Goal: Task Accomplishment & Management: Complete application form

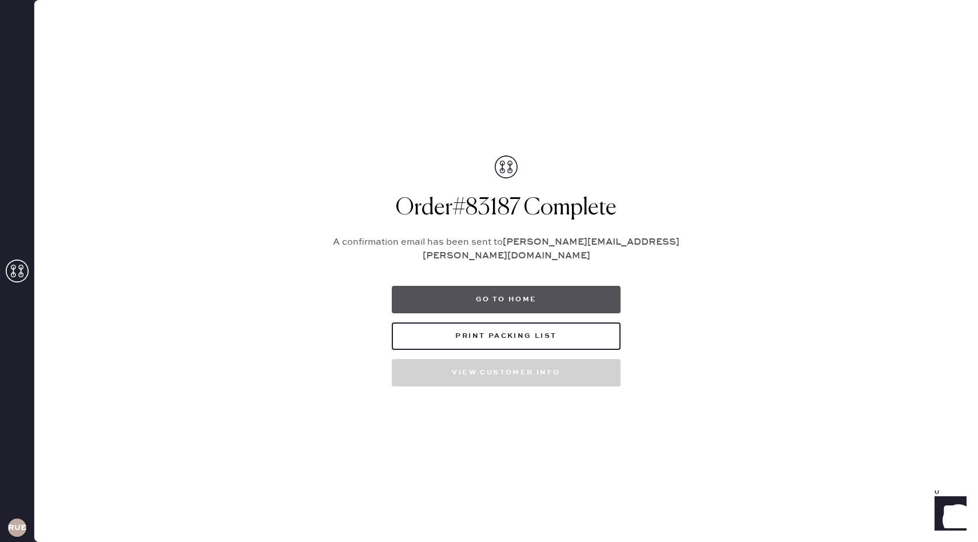
click at [486, 299] on button "Go to home" at bounding box center [506, 299] width 229 height 27
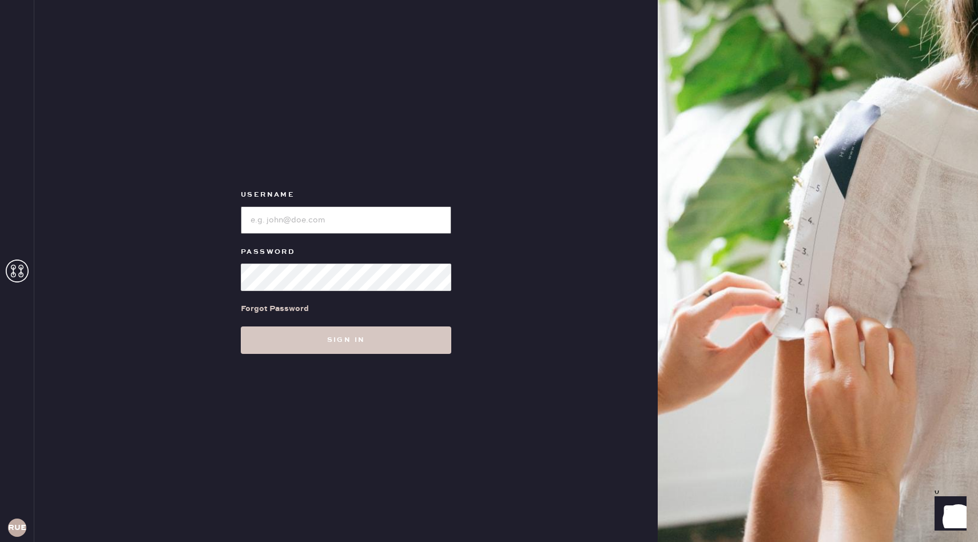
type input "reformationuppereastside"
click at [347, 351] on button "Sign in" at bounding box center [346, 340] width 211 height 27
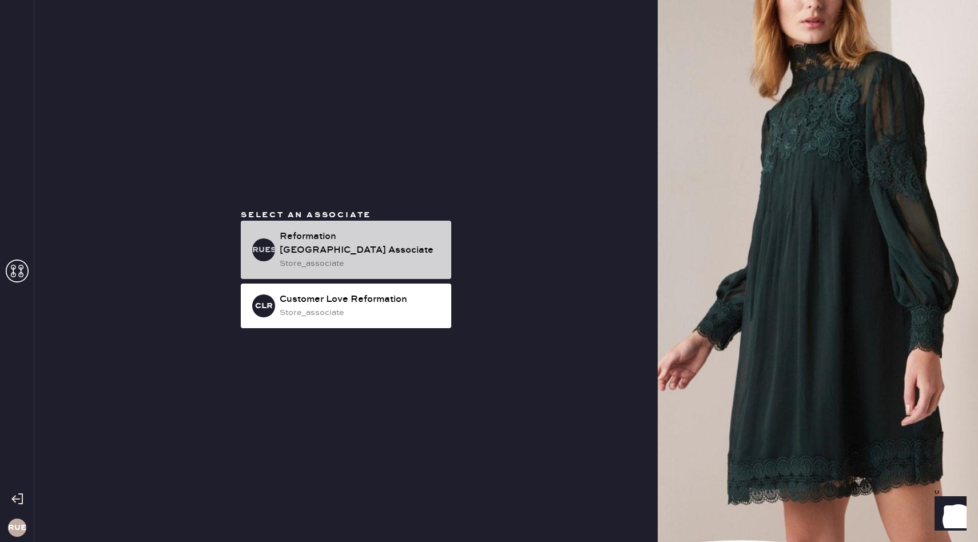
click at [336, 240] on div "Reformation [GEOGRAPHIC_DATA] Associate" at bounding box center [361, 243] width 162 height 27
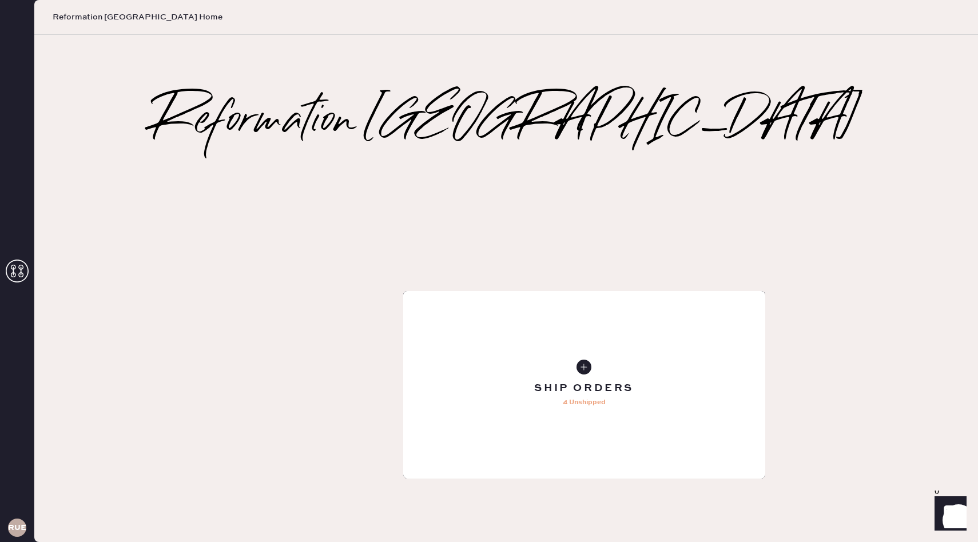
click at [403, 291] on div "Tailoring Order" at bounding box center [584, 385] width 362 height 188
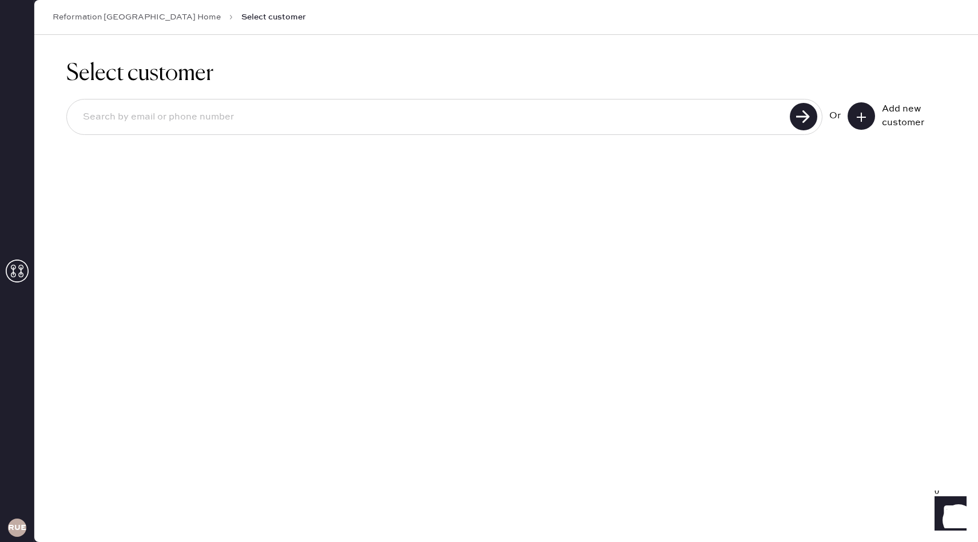
click at [856, 119] on icon at bounding box center [861, 117] width 11 height 11
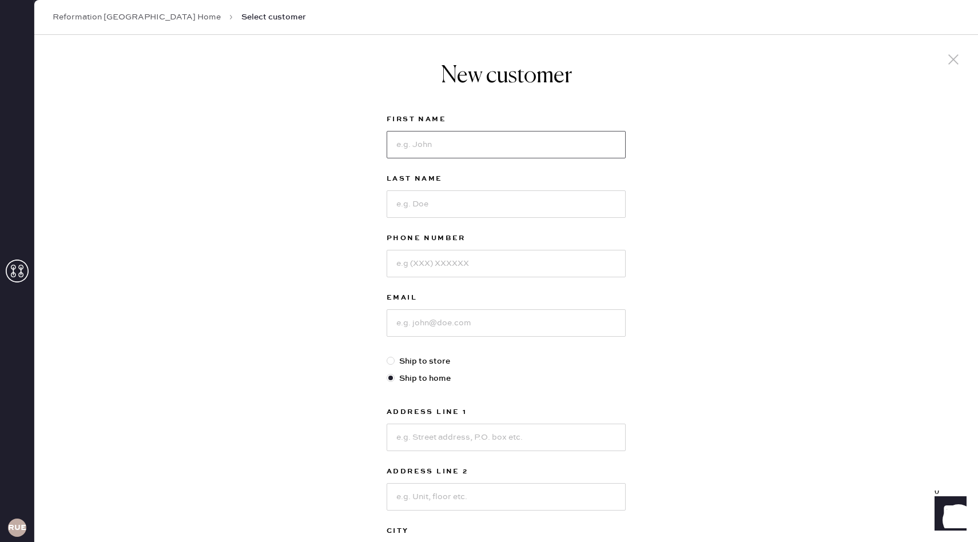
click at [515, 152] on input at bounding box center [506, 144] width 239 height 27
type input "[PERSON_NAME]"
click at [467, 206] on input at bounding box center [506, 203] width 239 height 27
type input "[PERSON_NAME]"
click at [453, 267] on input at bounding box center [506, 263] width 239 height 27
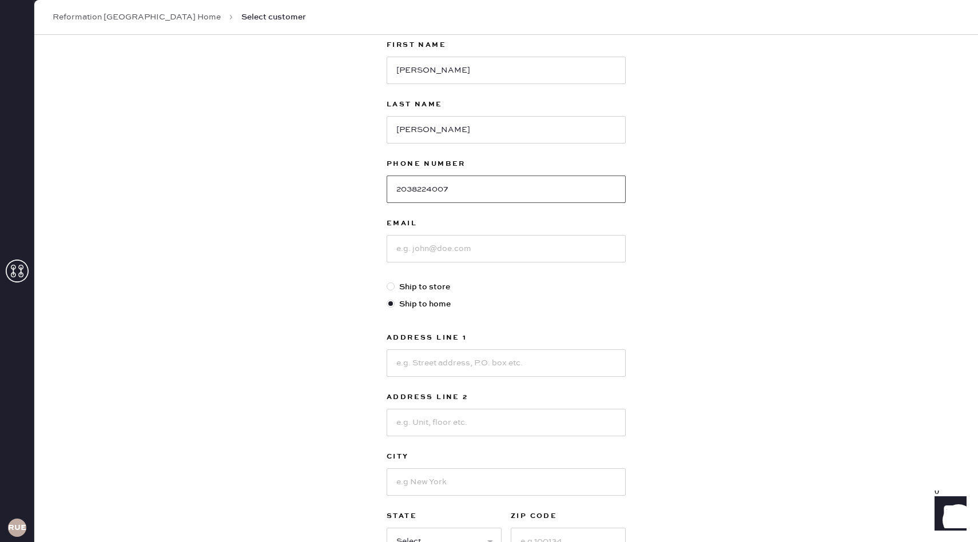
scroll to position [78, 0]
type input "2038224007"
click at [450, 251] on input at bounding box center [506, 245] width 239 height 27
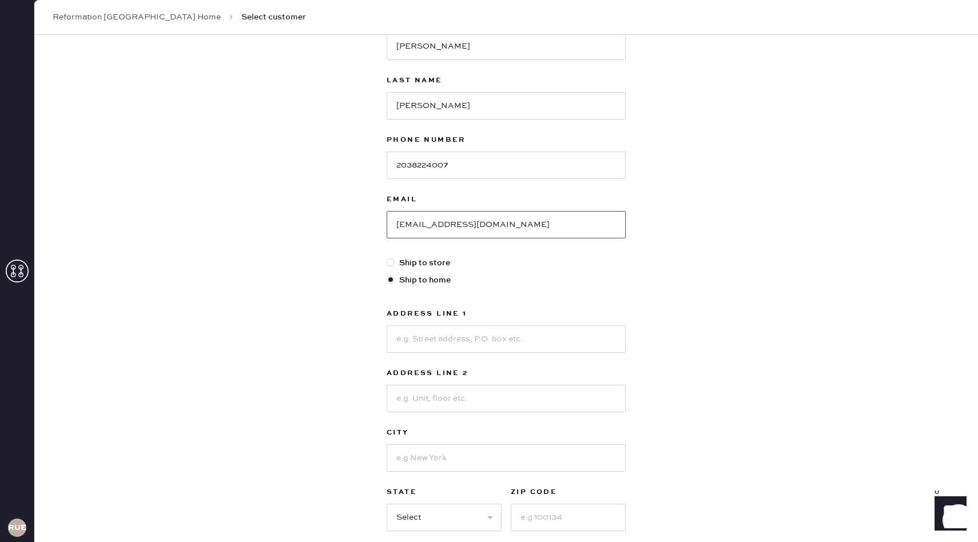
scroll to position [99, 0]
type input "[EMAIL_ADDRESS][DOMAIN_NAME]"
click at [424, 335] on input at bounding box center [506, 338] width 239 height 27
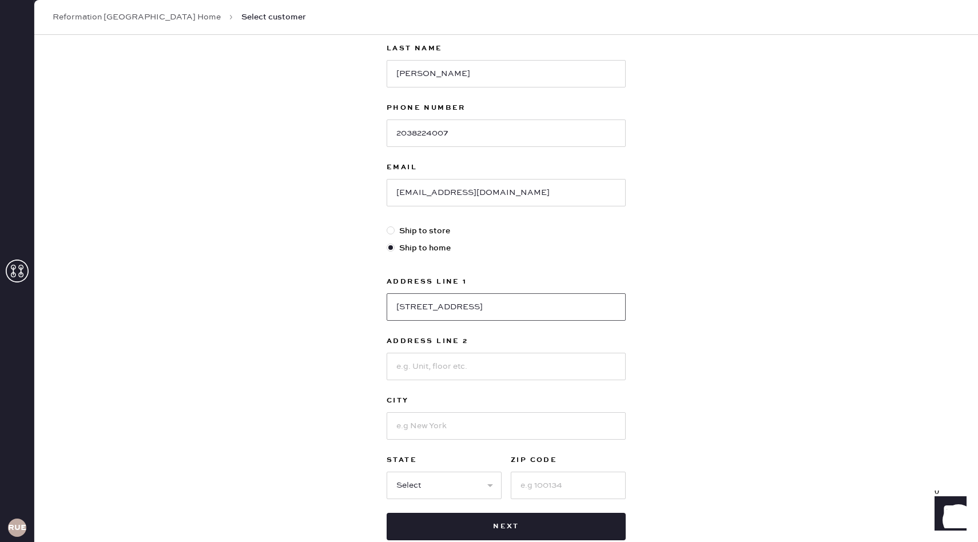
scroll to position [148, 0]
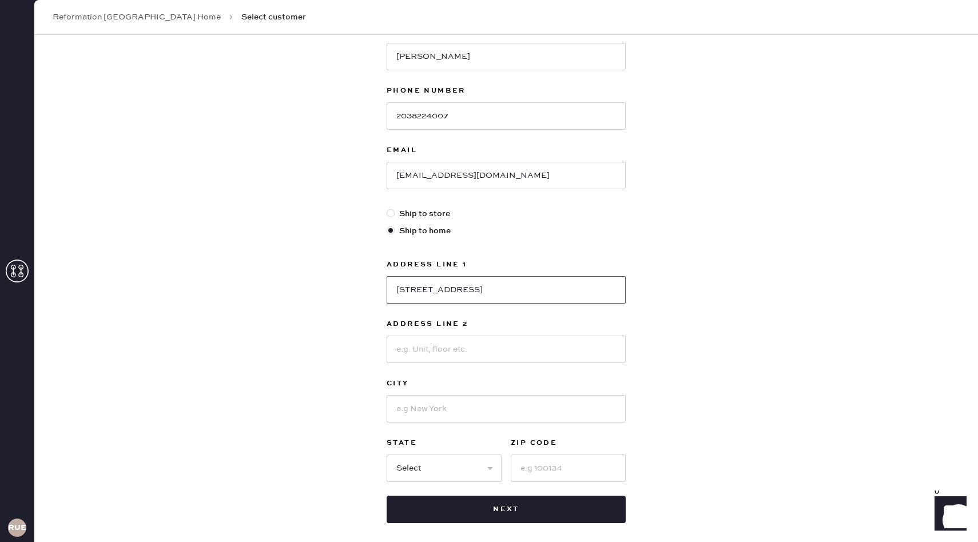
type input "[STREET_ADDRESS]"
click at [429, 412] on input at bounding box center [506, 408] width 239 height 27
type input "[US_STATE]"
click at [403, 461] on select "Select AK AL AR AZ CA CO CT DC DE FL GA HI IA ID IL IN KS KY LA MA MD ME MI MN …" at bounding box center [444, 468] width 115 height 27
select select "NY"
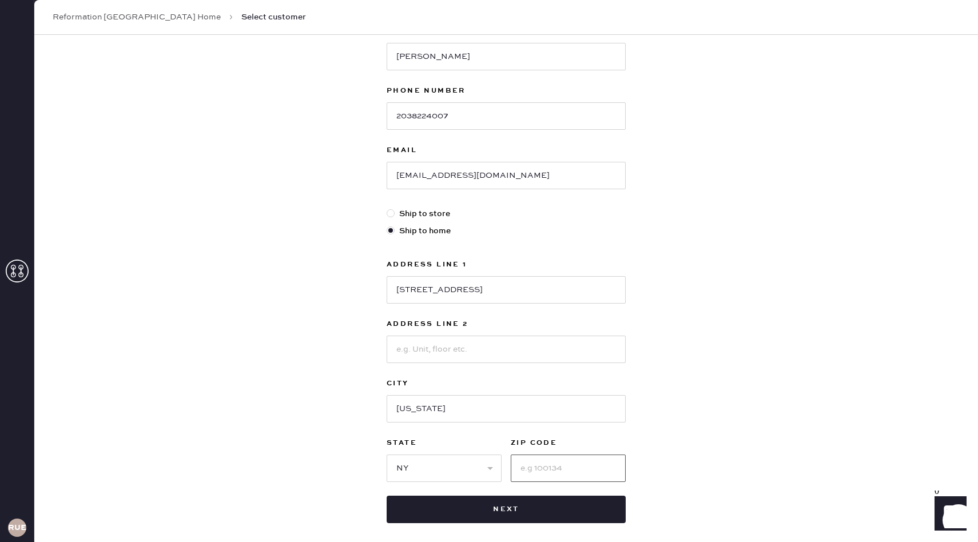
click at [534, 467] on input at bounding box center [568, 468] width 115 height 27
type input "10023"
click at [472, 352] on input at bounding box center [506, 349] width 239 height 27
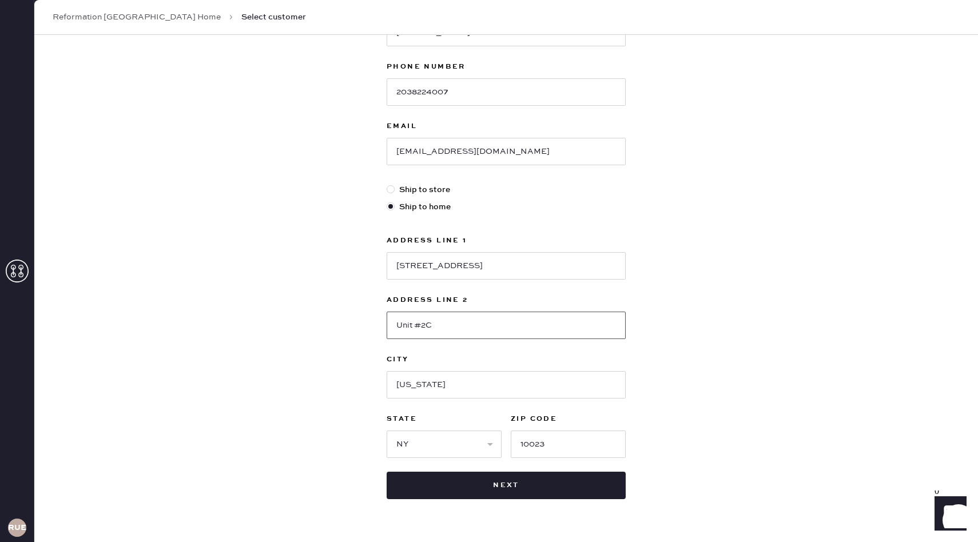
scroll to position [202, 0]
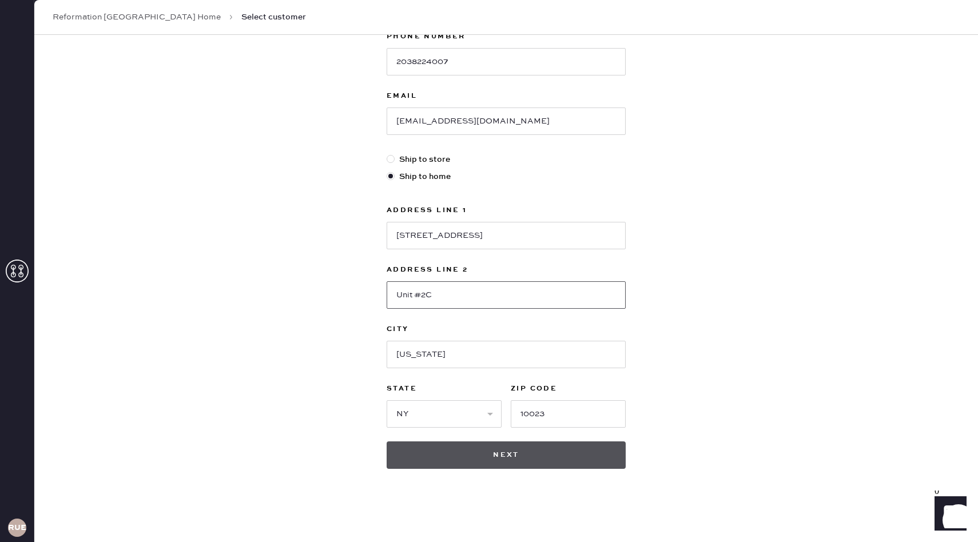
type input "Unit #2C"
click at [457, 454] on button "Next" at bounding box center [506, 455] width 239 height 27
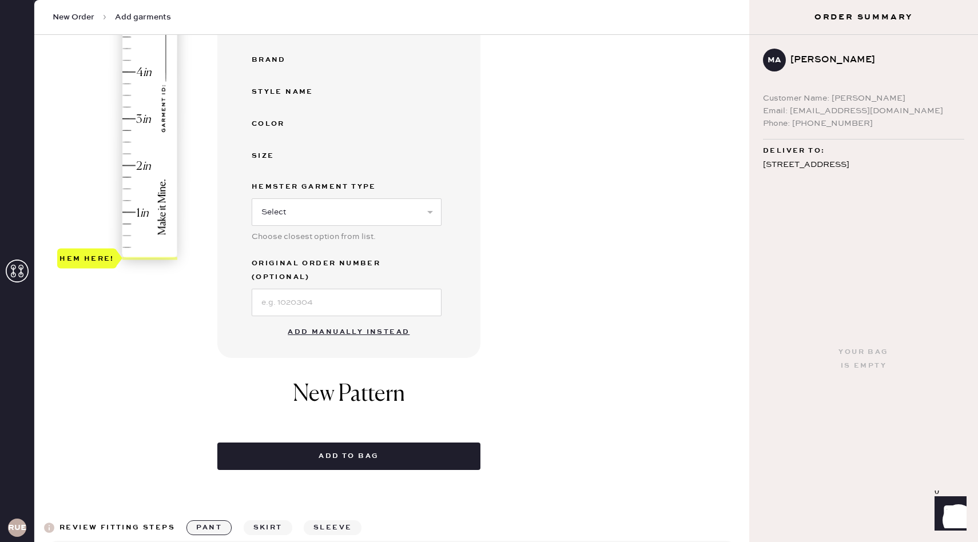
scroll to position [517, 0]
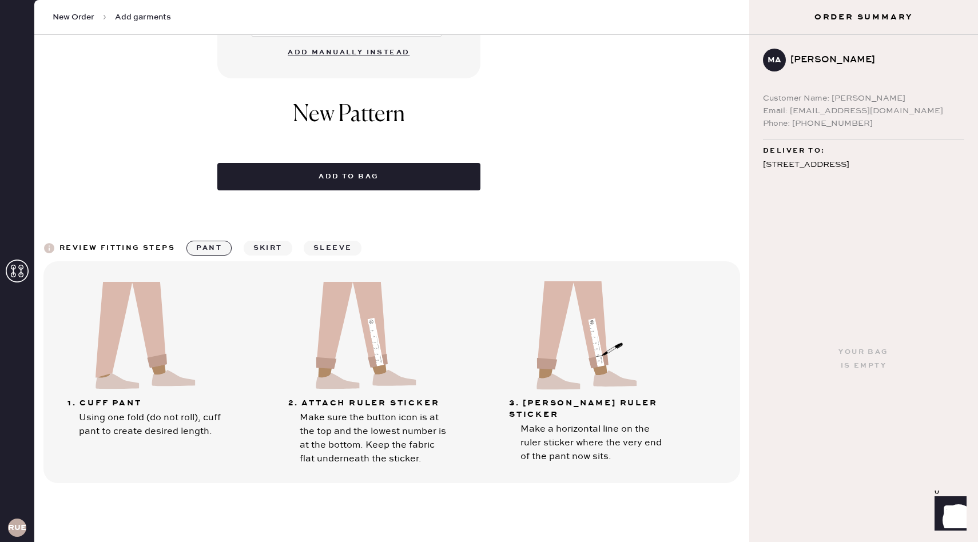
click at [339, 41] on button "Add manually instead" at bounding box center [349, 52] width 136 height 23
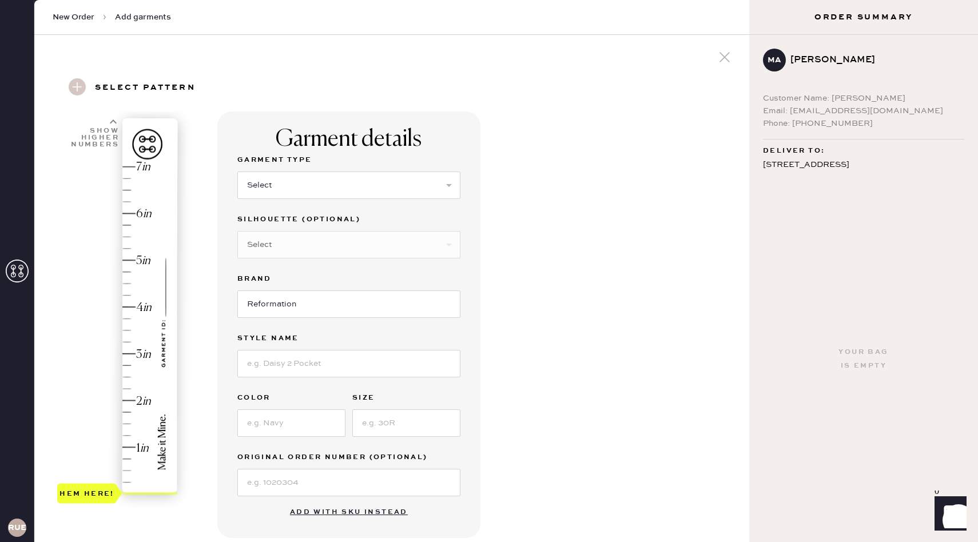
scroll to position [0, 0]
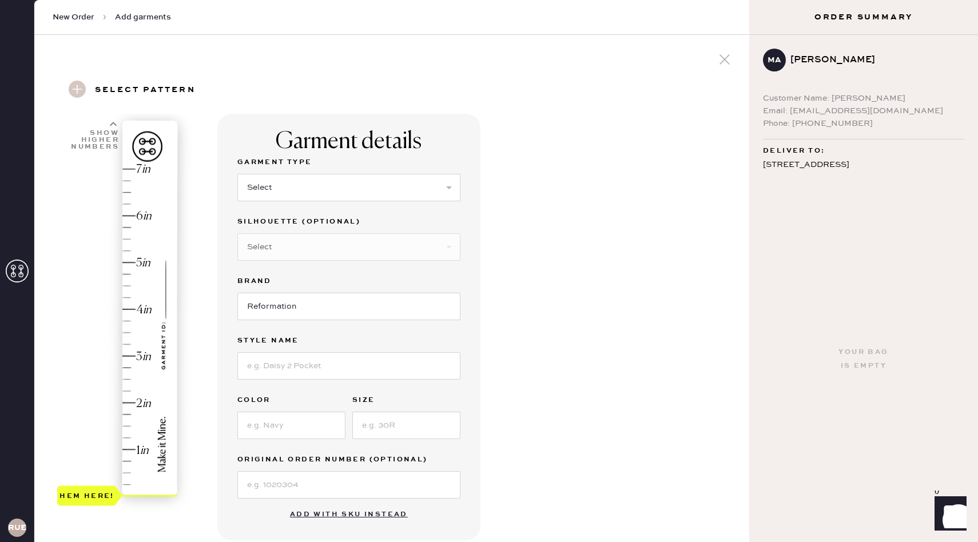
click at [301, 164] on label "Garment Type" at bounding box center [348, 163] width 223 height 14
click at [273, 192] on select "Select Basic Skirt Jeans Leggings Pants Shorts Basic Sleeved Dress Basic Sleeve…" at bounding box center [348, 187] width 223 height 27
select select "6"
click at [313, 253] on select "Select Maxi Dress Midi Dress Mini Dress Other" at bounding box center [348, 246] width 223 height 27
select select "39"
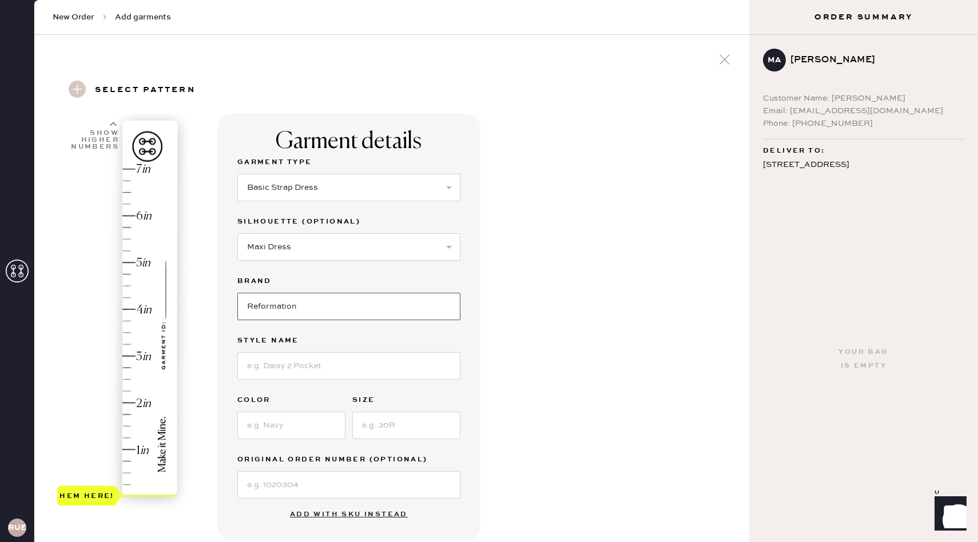
click at [283, 303] on input "Reformation" at bounding box center [348, 306] width 223 height 27
click at [281, 367] on input at bounding box center [348, 365] width 223 height 27
type input "Frankie Silk Dress"
click at [276, 432] on input at bounding box center [291, 425] width 108 height 27
type input "Trieste Border"
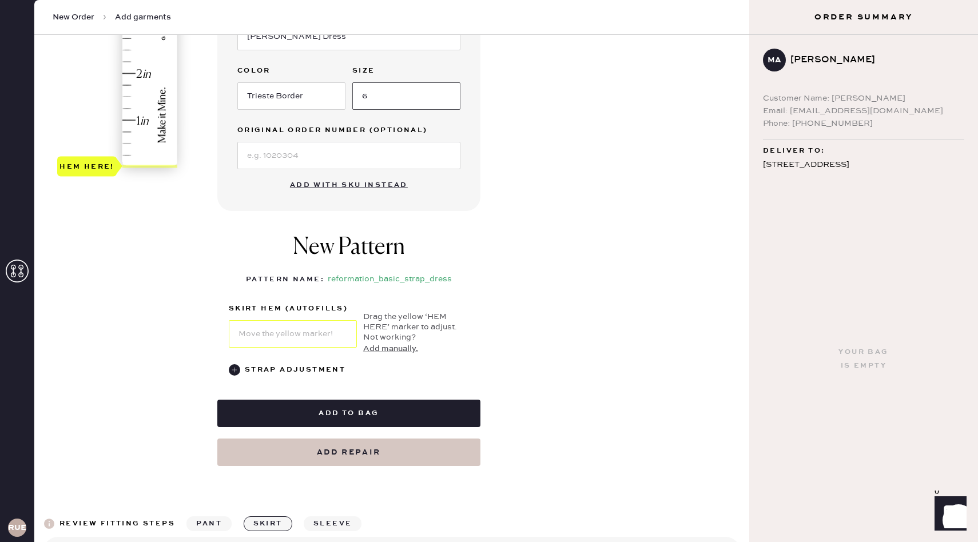
scroll to position [340, 0]
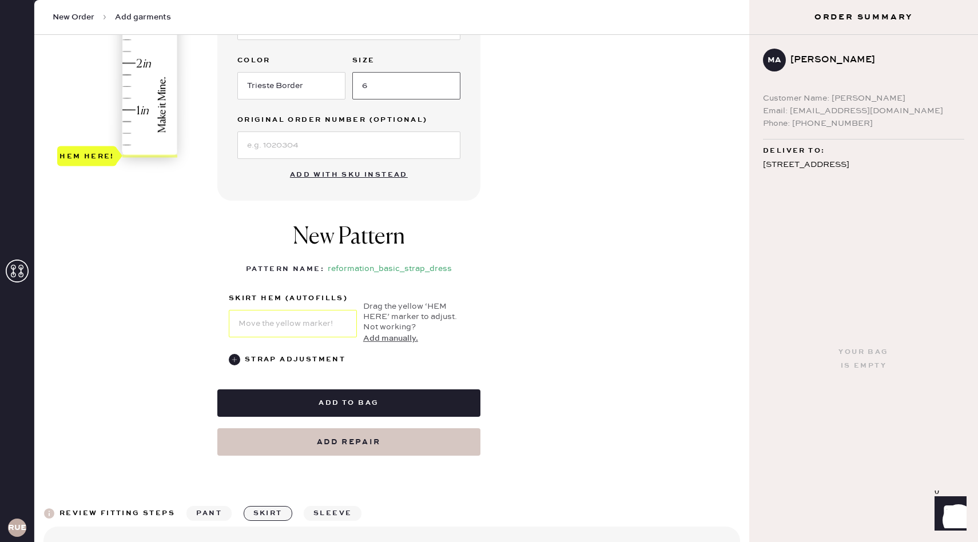
type input "6"
type input "1.25"
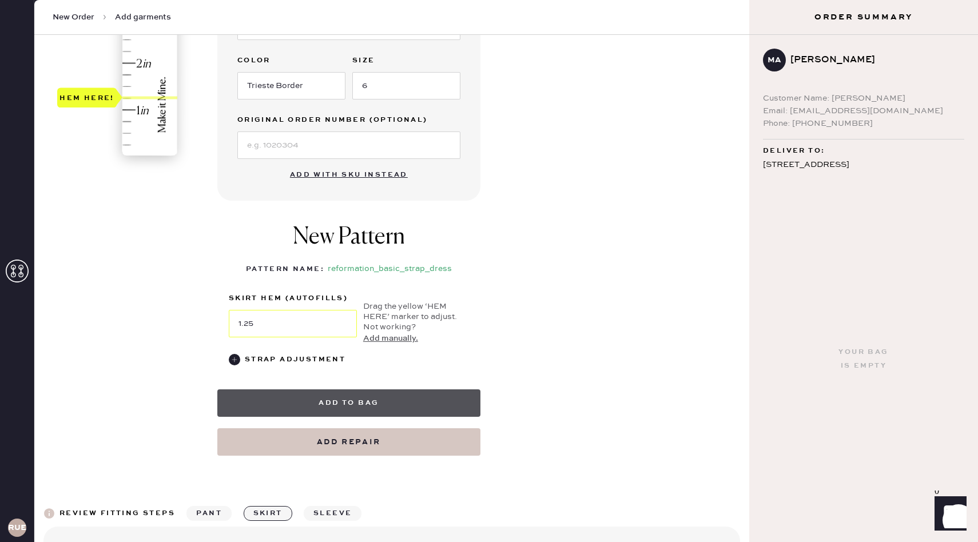
click at [316, 409] on button "Add to bag" at bounding box center [348, 403] width 263 height 27
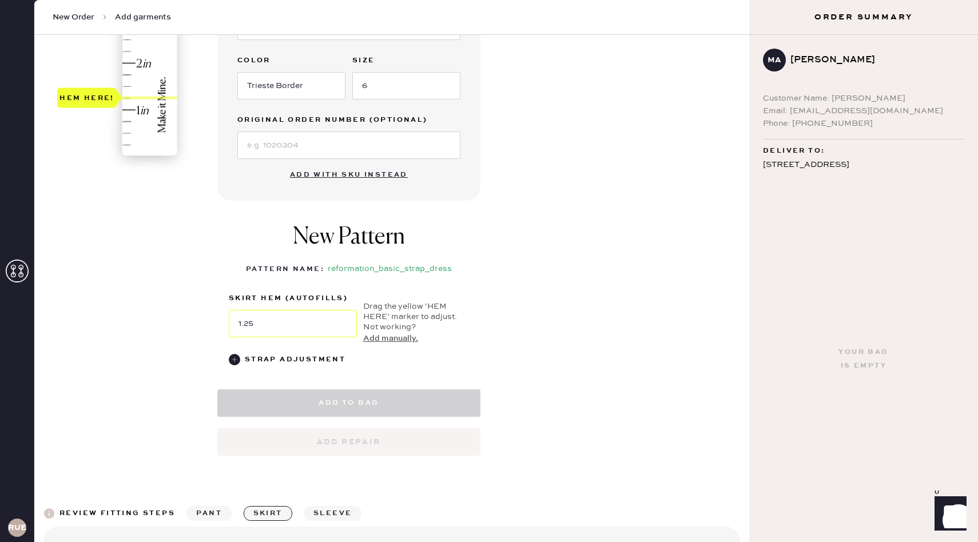
select select "6"
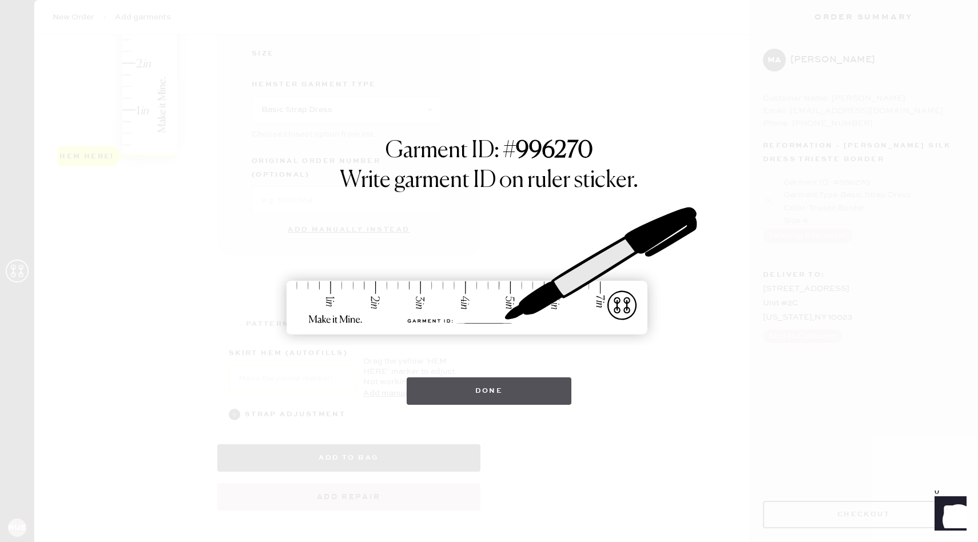
click at [513, 384] on button "Done" at bounding box center [489, 391] width 165 height 27
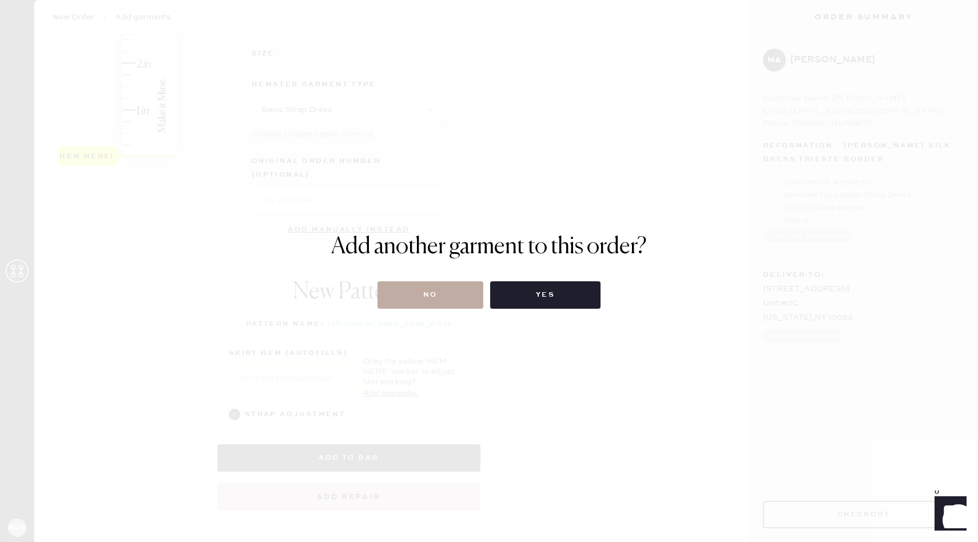
click at [449, 304] on button "No" at bounding box center [431, 294] width 106 height 27
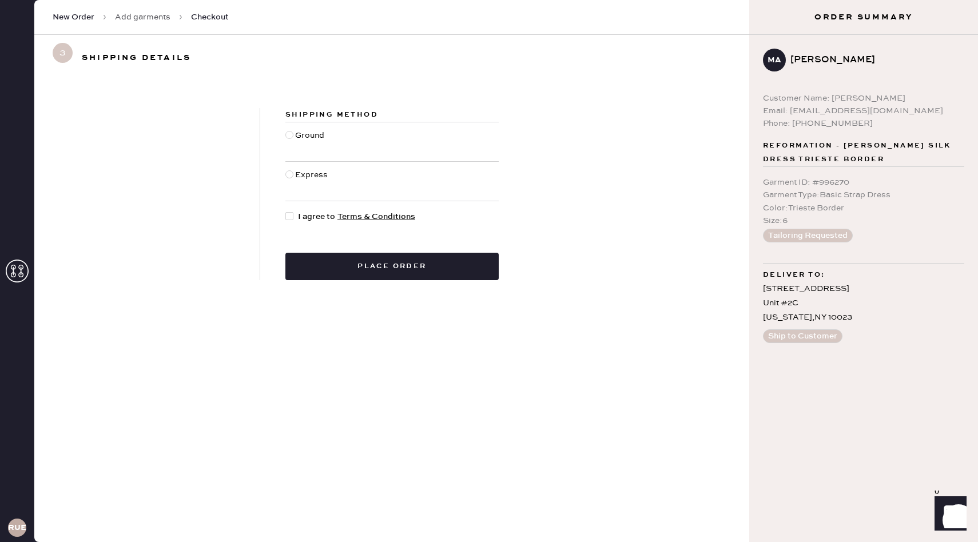
click at [289, 139] on div at bounding box center [290, 141] width 10 height 25
click at [286, 130] on input "Ground" at bounding box center [285, 129] width 1 height 1
radio input "true"
click at [291, 215] on div at bounding box center [289, 216] width 8 height 8
click at [286, 211] on input "I agree to Terms & Conditions" at bounding box center [285, 211] width 1 height 1
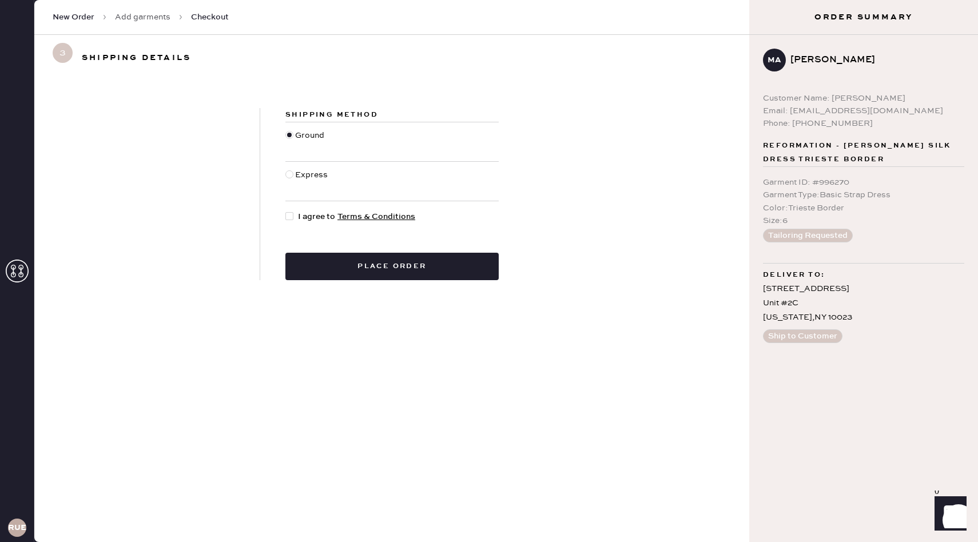
checkbox input "true"
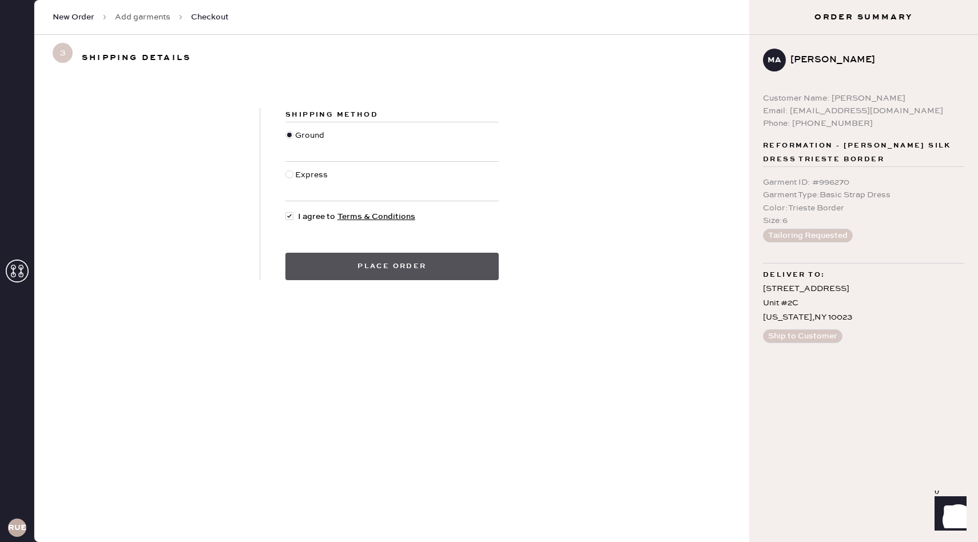
click at [339, 277] on button "Place order" at bounding box center [391, 266] width 213 height 27
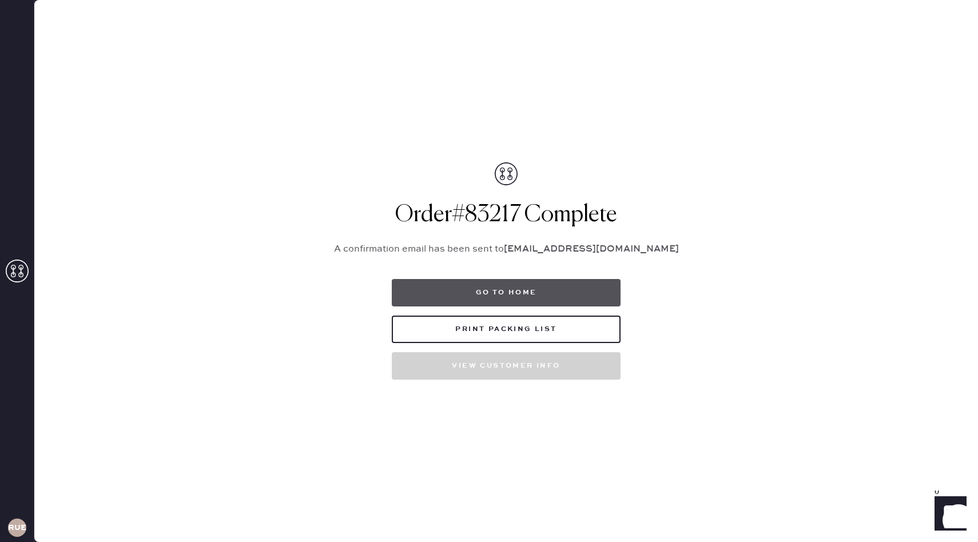
click at [495, 291] on button "Go to home" at bounding box center [506, 292] width 229 height 27
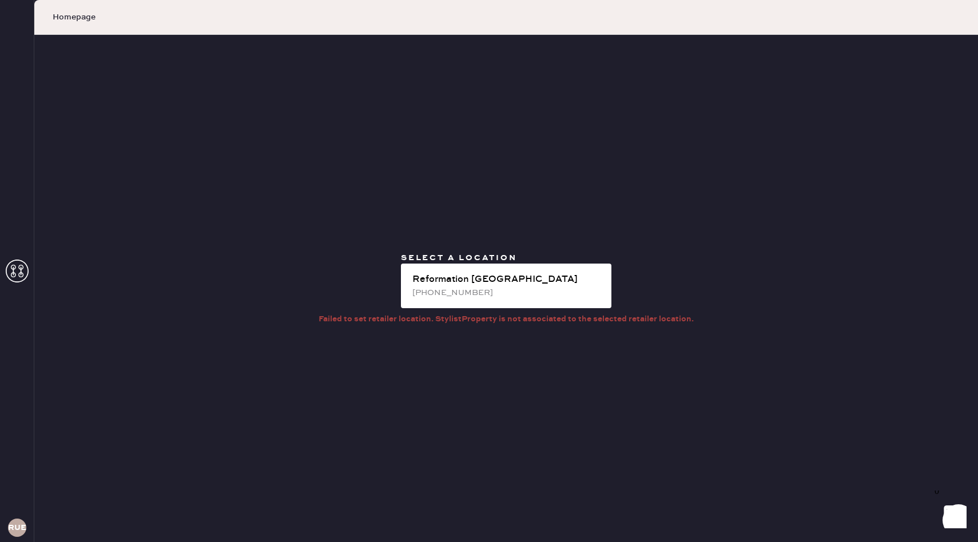
click at [495, 291] on div "[PHONE_NUMBER]" at bounding box center [507, 293] width 190 height 13
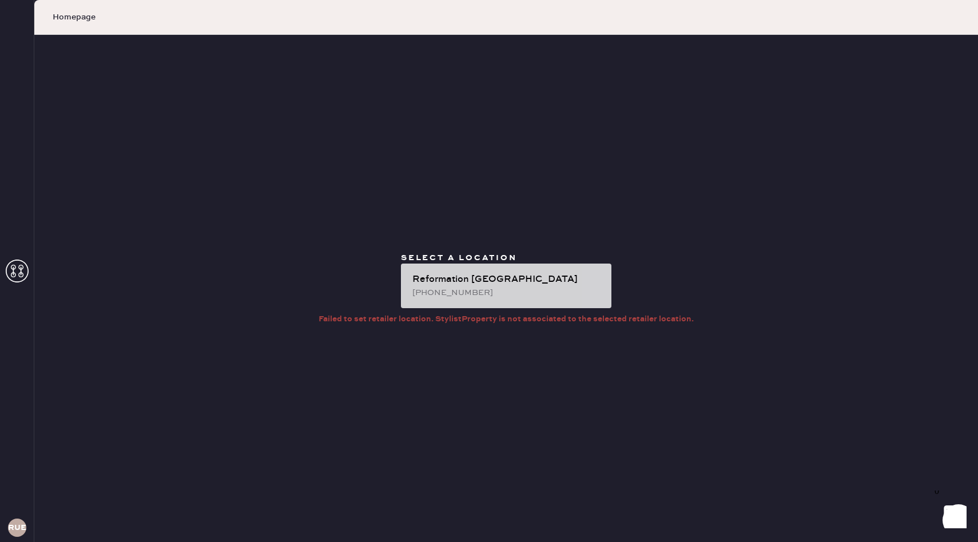
click at [465, 287] on div "[PHONE_NUMBER]" at bounding box center [507, 293] width 190 height 13
click at [425, 291] on div "[PHONE_NUMBER]" at bounding box center [507, 293] width 190 height 13
click at [462, 288] on div "[PHONE_NUMBER]" at bounding box center [507, 293] width 190 height 13
click at [471, 291] on div "[PHONE_NUMBER]" at bounding box center [507, 293] width 190 height 13
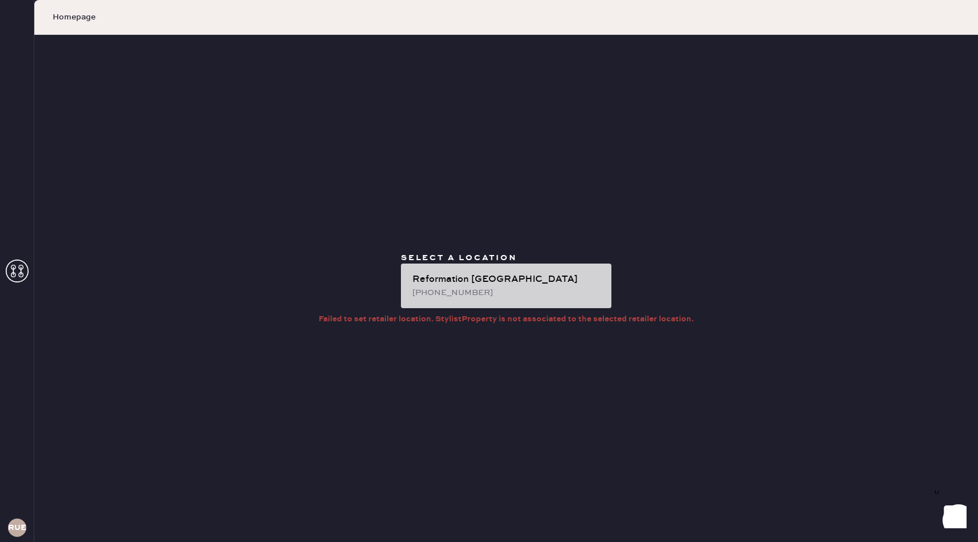
click at [471, 291] on div "[PHONE_NUMBER]" at bounding box center [507, 293] width 190 height 13
click at [481, 294] on div "[PHONE_NUMBER]" at bounding box center [507, 293] width 190 height 13
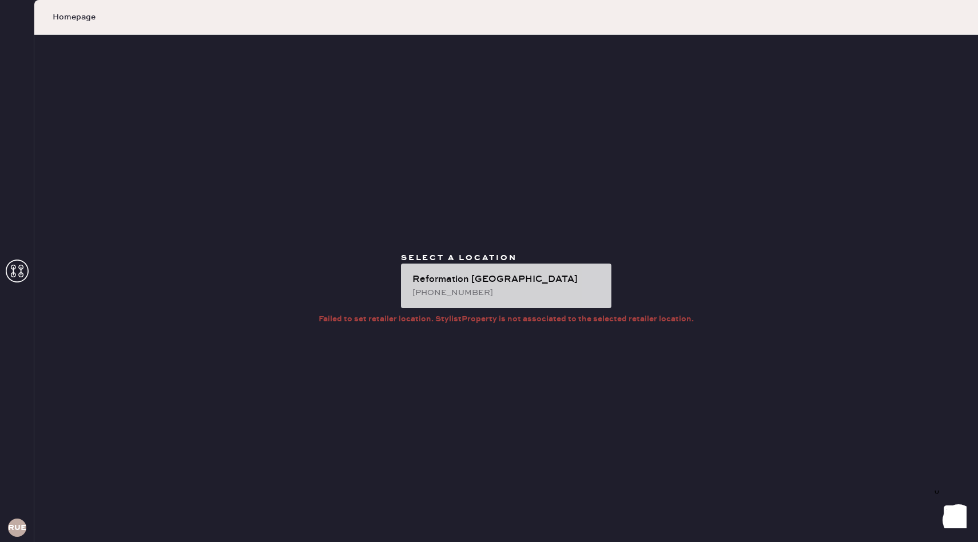
click at [481, 294] on div "[PHONE_NUMBER]" at bounding box center [507, 293] width 190 height 13
click at [480, 294] on div "[PHONE_NUMBER]" at bounding box center [507, 293] width 190 height 13
click at [477, 291] on div "[PHONE_NUMBER]" at bounding box center [507, 293] width 190 height 13
click at [475, 291] on div "[PHONE_NUMBER]" at bounding box center [507, 293] width 190 height 13
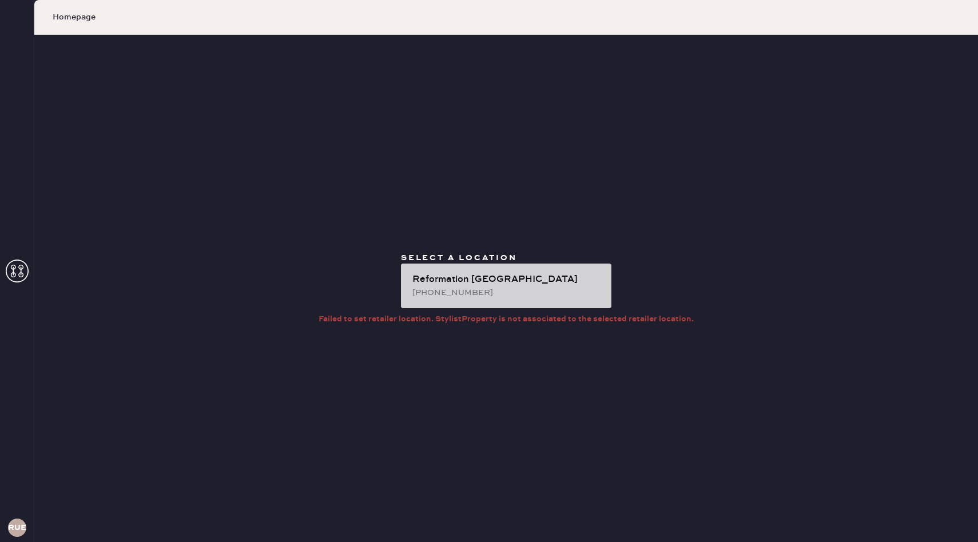
click at [426, 278] on div "Reformation [GEOGRAPHIC_DATA]" at bounding box center [507, 280] width 190 height 14
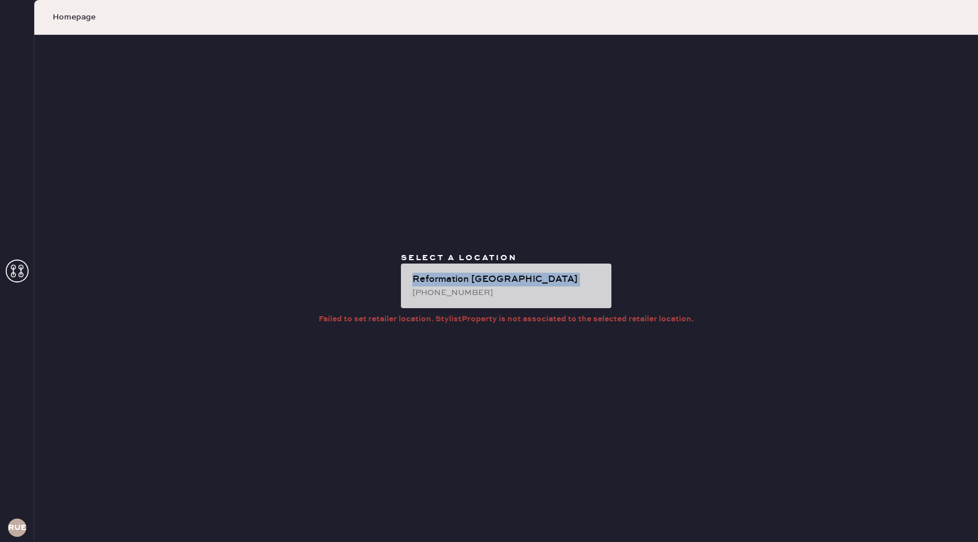
click at [426, 278] on div "Reformation [GEOGRAPHIC_DATA]" at bounding box center [507, 280] width 190 height 14
click at [425, 278] on div "Reformation [GEOGRAPHIC_DATA]" at bounding box center [507, 280] width 190 height 14
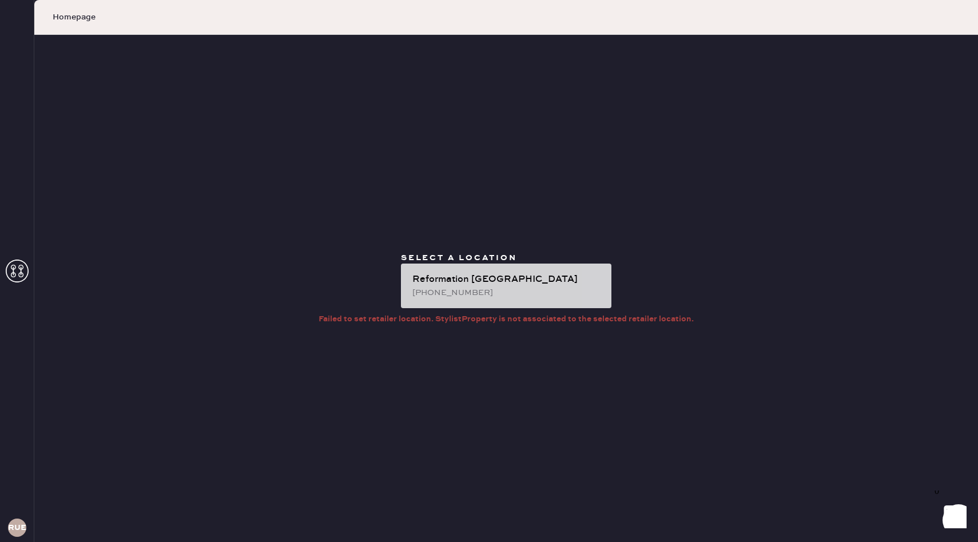
click at [423, 278] on div "Reformation [GEOGRAPHIC_DATA]" at bounding box center [507, 280] width 190 height 14
click at [418, 280] on div "Reformation [GEOGRAPHIC_DATA]" at bounding box center [507, 280] width 190 height 14
click at [514, 274] on div "Reformation [GEOGRAPHIC_DATA]" at bounding box center [507, 280] width 190 height 14
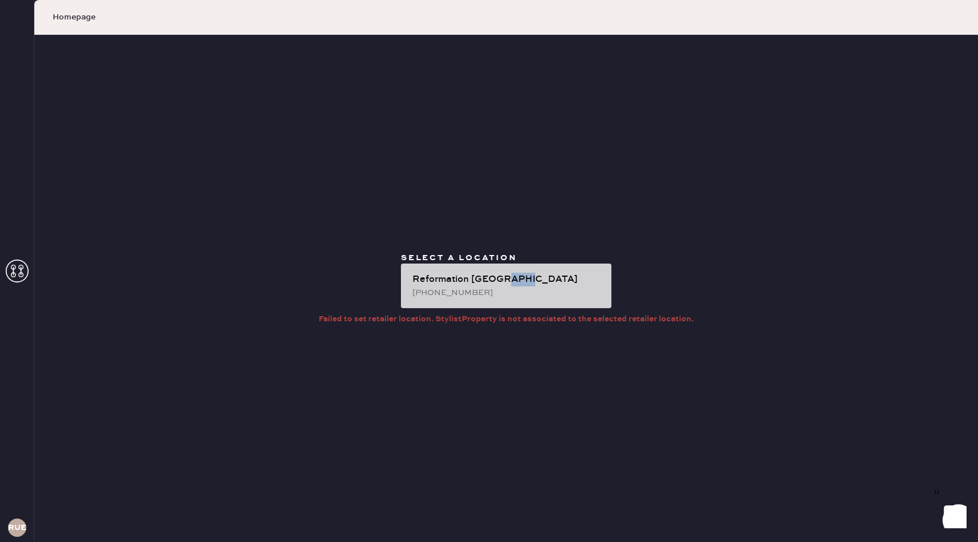
click at [514, 274] on div "Reformation [GEOGRAPHIC_DATA]" at bounding box center [507, 280] width 190 height 14
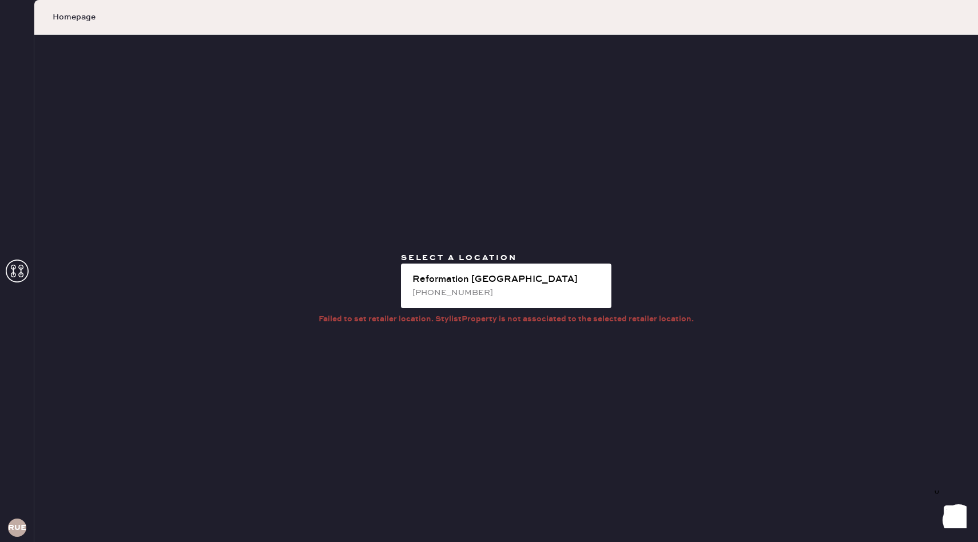
click at [746, 253] on div "Select a location Reformation [GEOGRAPHIC_DATA] [PHONE_NUMBER] Failed to set re…" at bounding box center [506, 288] width 944 height 507
click at [747, 253] on div "Select a location Reformation [GEOGRAPHIC_DATA] [PHONE_NUMBER] Failed to set re…" at bounding box center [506, 288] width 944 height 507
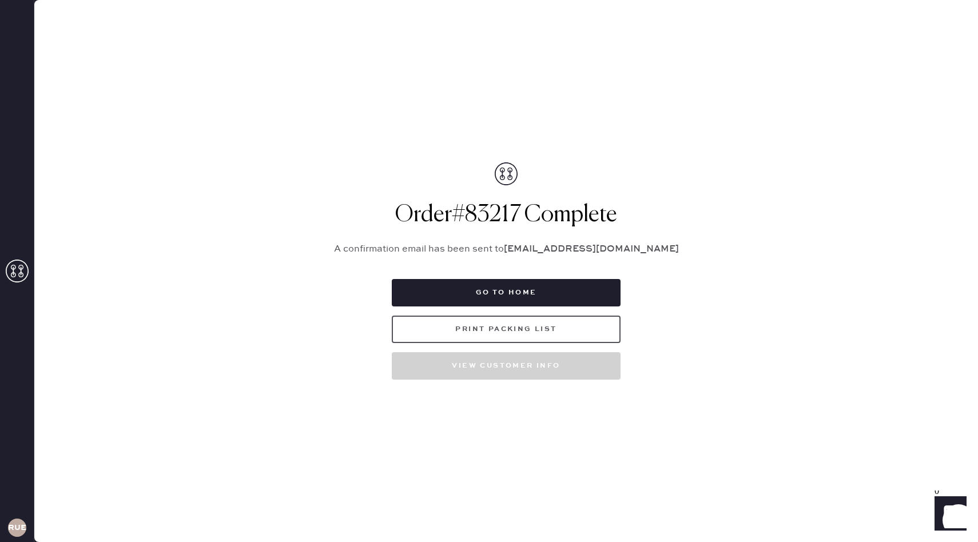
click at [526, 327] on button "Print Packing List" at bounding box center [506, 329] width 229 height 27
click at [561, 350] on div "Go to home Print Packing List View customer info" at bounding box center [506, 329] width 229 height 101
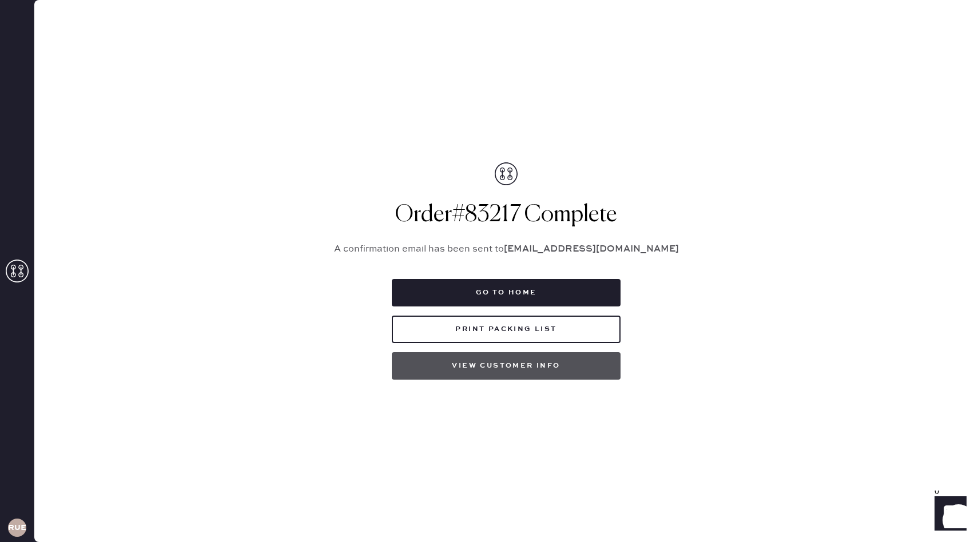
click at [525, 363] on button "View customer info" at bounding box center [506, 365] width 229 height 27
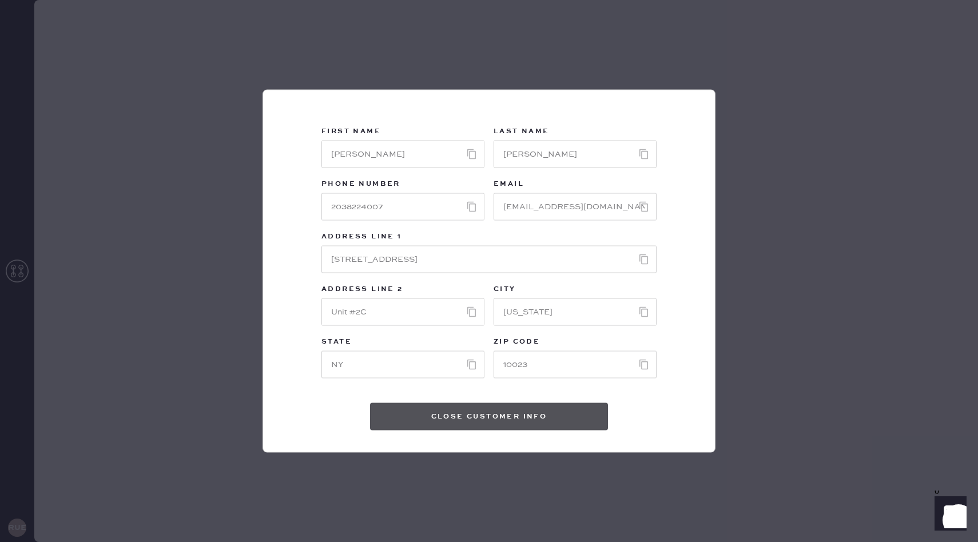
click at [497, 415] on button "Close Customer Info" at bounding box center [489, 416] width 238 height 27
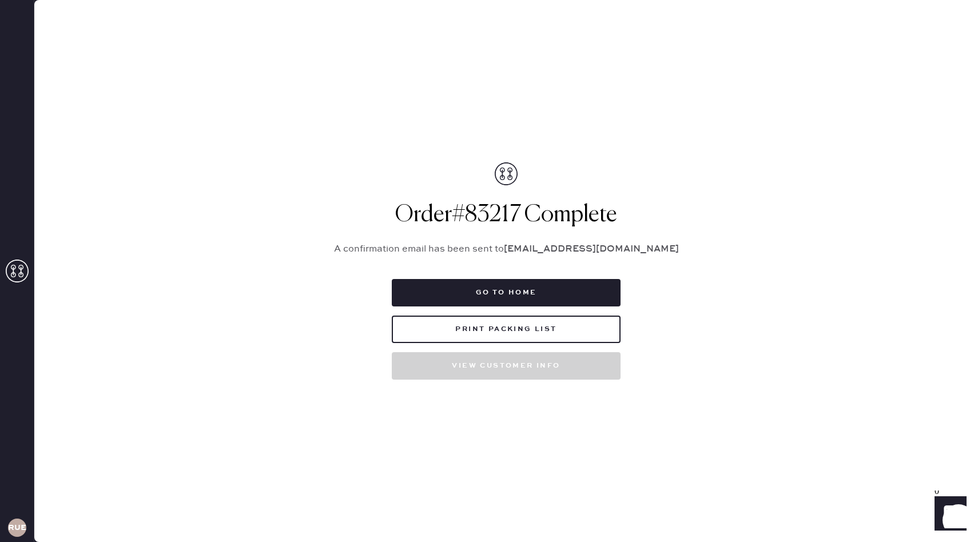
click at [523, 269] on div "Order # 83217 Complete A confirmation email has been sent to [EMAIL_ADDRESS][DO…" at bounding box center [506, 270] width 372 height 217
click at [477, 291] on button "Go to home" at bounding box center [506, 292] width 229 height 27
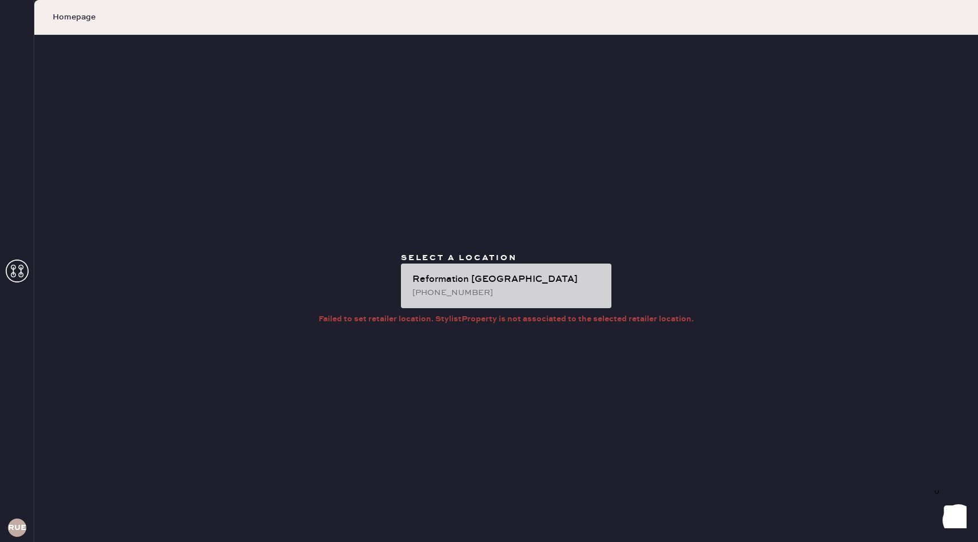
click at [433, 289] on div "[PHONE_NUMBER]" at bounding box center [507, 293] width 190 height 13
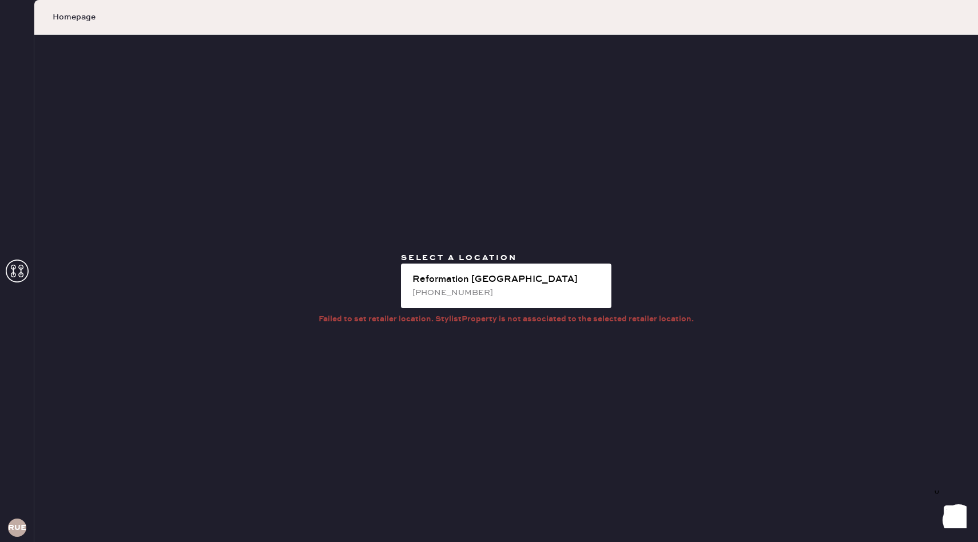
click at [65, 7] on div "Homepage" at bounding box center [506, 17] width 944 height 35
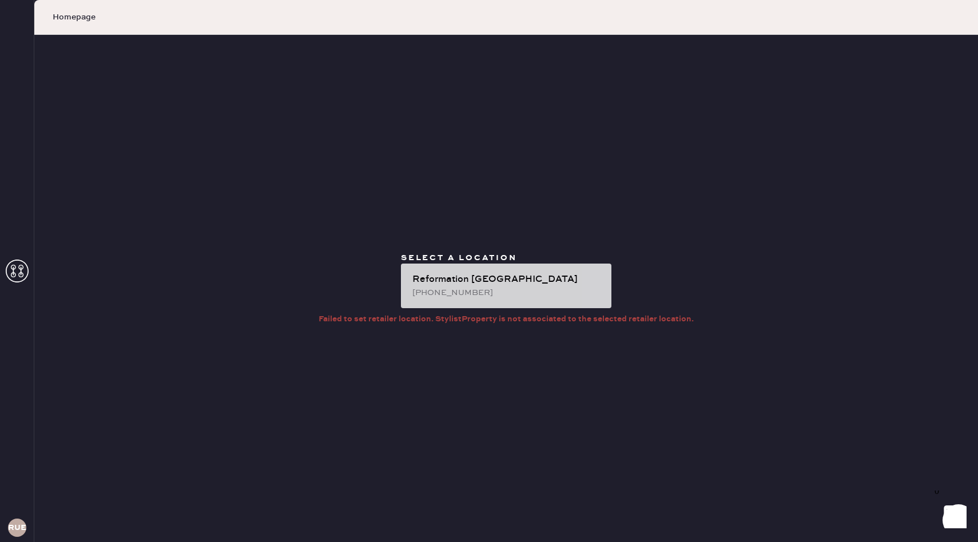
click at [485, 271] on div "Reformation [GEOGRAPHIC_DATA] [PHONE_NUMBER]" at bounding box center [506, 286] width 211 height 45
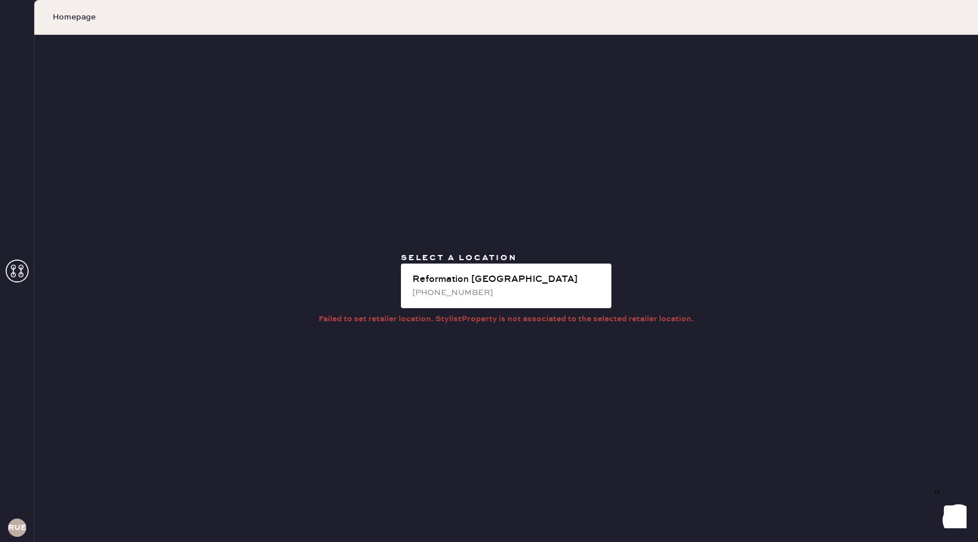
click at [26, 269] on icon at bounding box center [17, 271] width 23 height 23
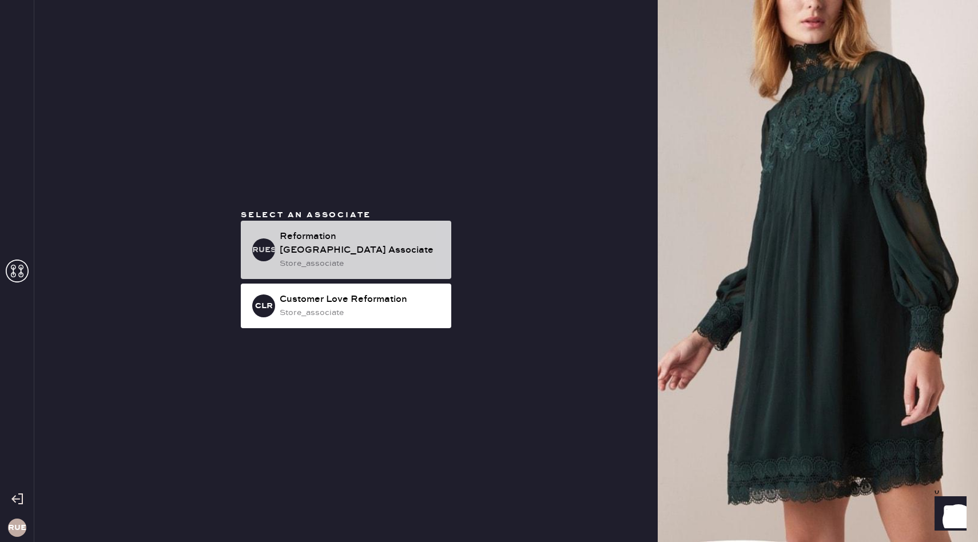
click at [279, 227] on div "RUESA Reformation [GEOGRAPHIC_DATA] Associate store_associate" at bounding box center [346, 250] width 211 height 58
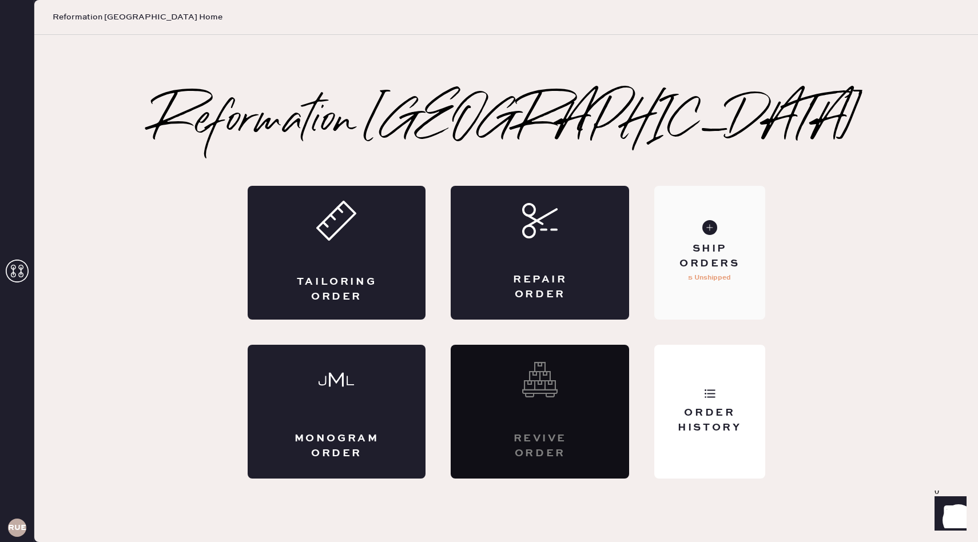
click at [721, 266] on div "Ship Orders" at bounding box center [710, 256] width 92 height 29
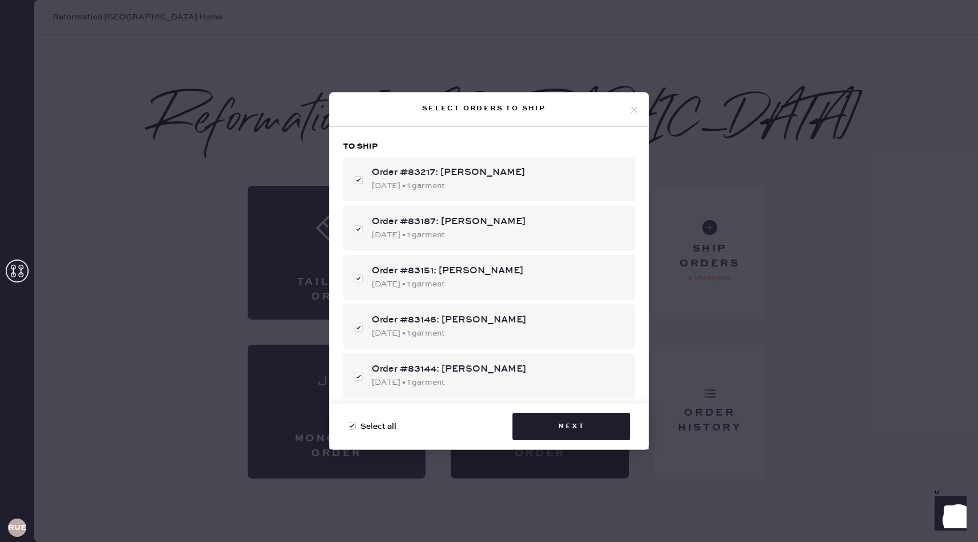
click at [641, 109] on div "Select orders to ship" at bounding box center [489, 110] width 319 height 34
click at [631, 107] on icon at bounding box center [634, 110] width 10 height 10
